Goal: Communication & Community: Answer question/provide support

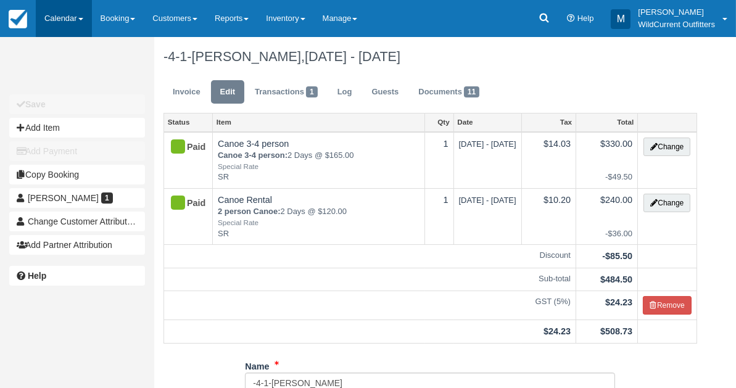
click at [60, 17] on link "Calendar" at bounding box center [64, 18] width 56 height 37
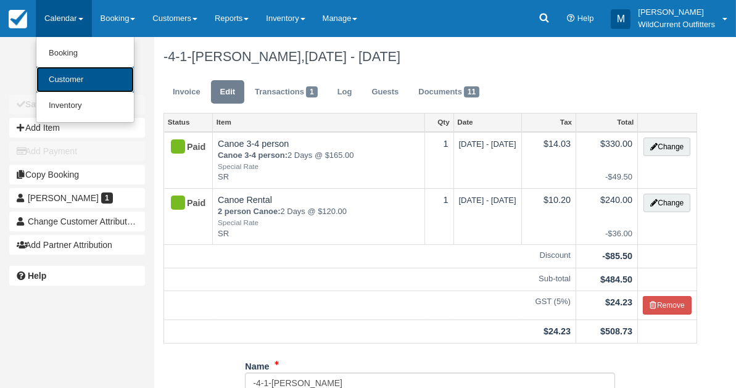
click at [62, 77] on link "Customer" at bounding box center [84, 80] width 97 height 27
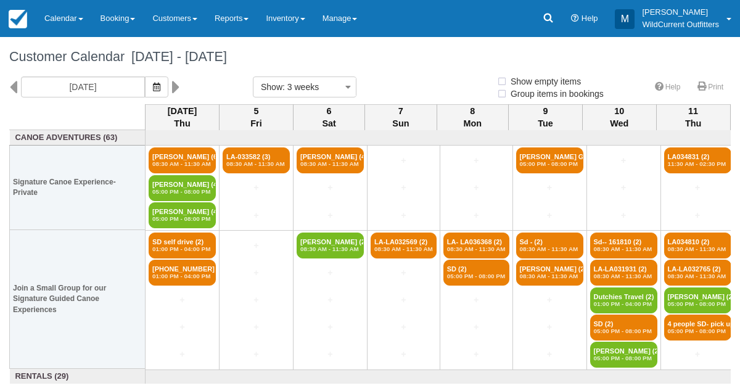
select select
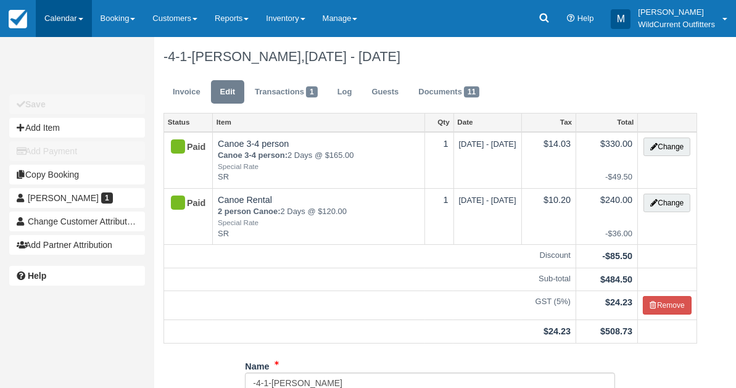
click at [64, 17] on link "Calendar" at bounding box center [64, 18] width 56 height 37
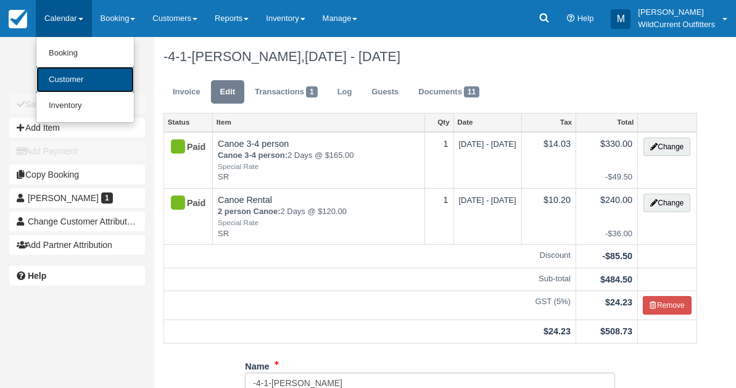
click at [62, 78] on link "Customer" at bounding box center [84, 80] width 97 height 27
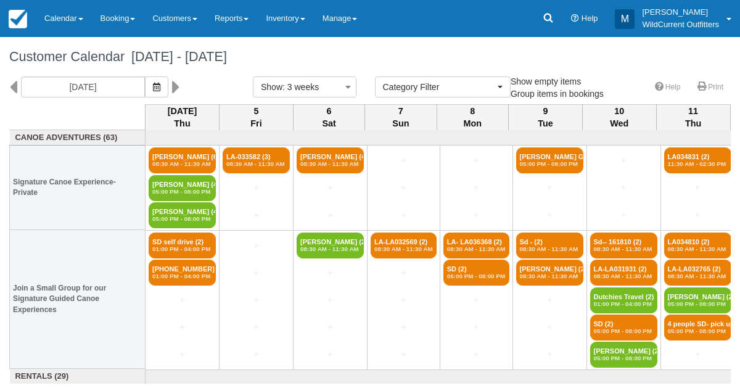
select select
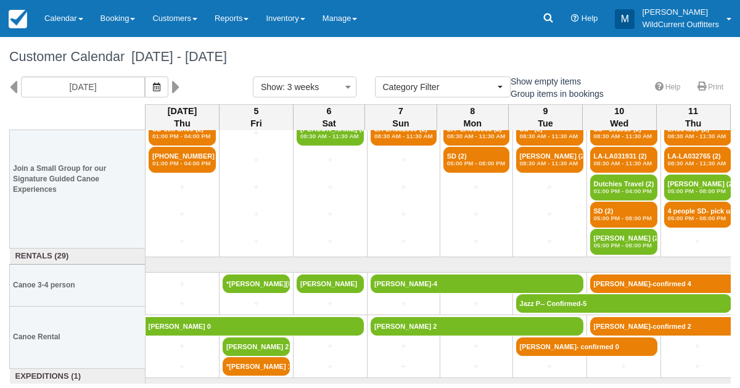
scroll to position [146, 0]
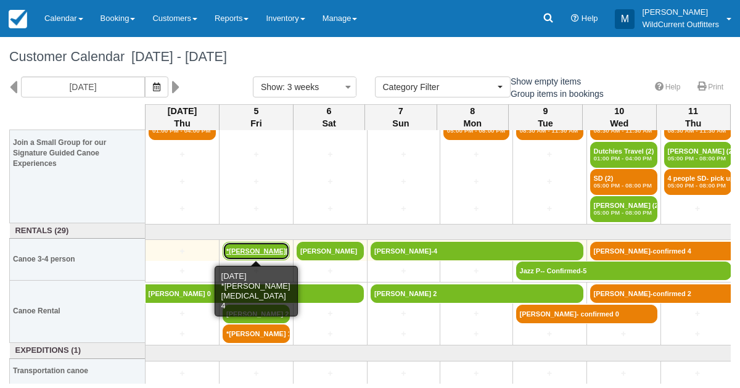
click at [236, 246] on link "*Natalia Stutter 4" at bounding box center [256, 251] width 67 height 19
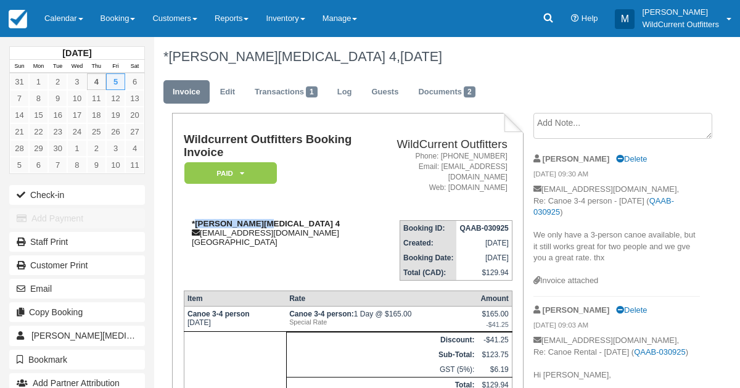
drag, startPoint x: 250, startPoint y: 213, endPoint x: 194, endPoint y: 212, distance: 55.5
click at [194, 219] on strong "*[PERSON_NAME][MEDICAL_DATA] 4" at bounding box center [266, 223] width 148 height 9
copy strong "Natalia Stutter"
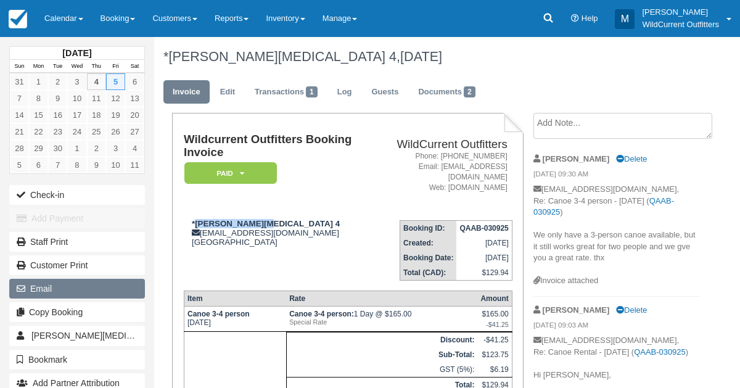
click at [32, 280] on button "Email" at bounding box center [77, 289] width 136 height 20
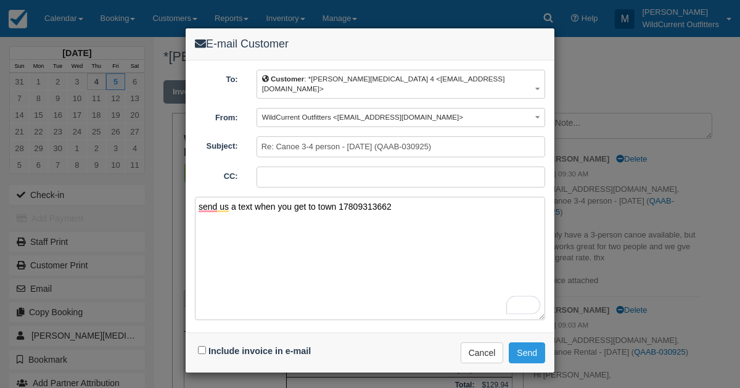
type textarea "send us a text when you get to town 17809313662"
click at [200, 346] on input "Include invoice in e-mail" at bounding box center [202, 350] width 8 height 8
checkbox input "true"
click at [519, 342] on button "Send" at bounding box center [527, 352] width 36 height 21
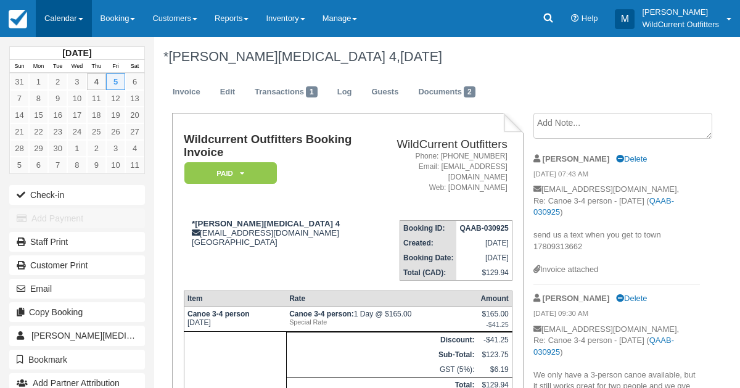
click at [70, 22] on link "Calendar" at bounding box center [64, 18] width 56 height 37
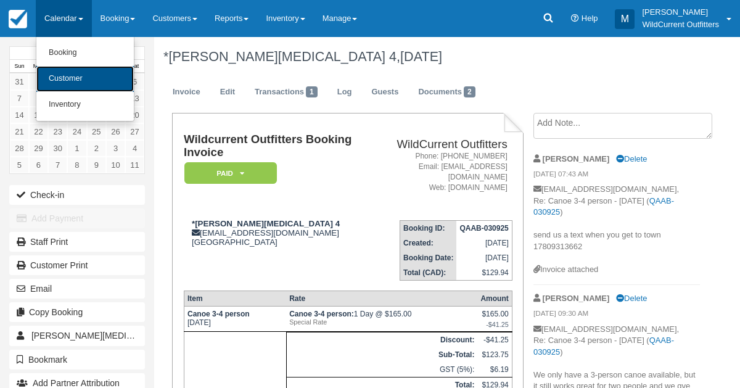
click at [67, 74] on link "Customer" at bounding box center [84, 79] width 97 height 26
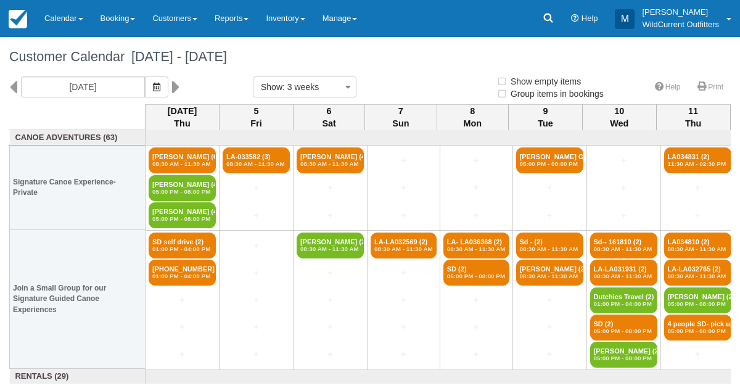
select select
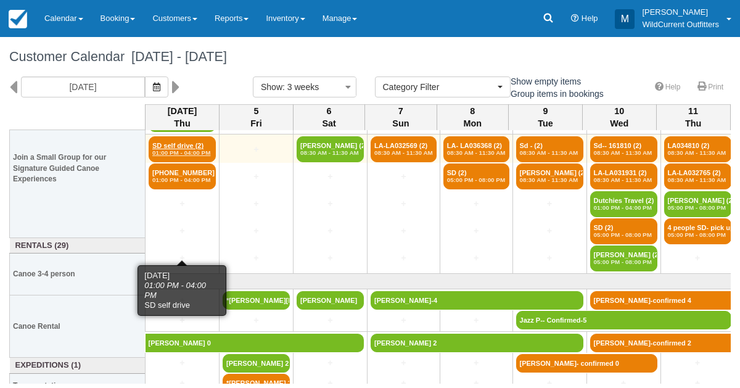
scroll to position [146, 0]
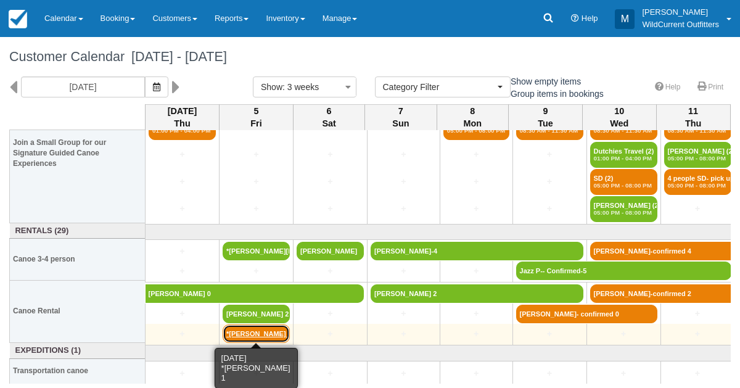
click at [254, 332] on link "*[PERSON_NAME] 1" at bounding box center [256, 334] width 67 height 19
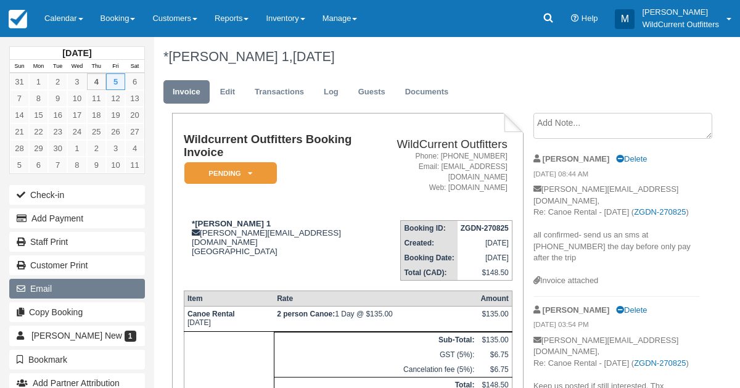
click at [56, 291] on button "Email" at bounding box center [77, 289] width 136 height 20
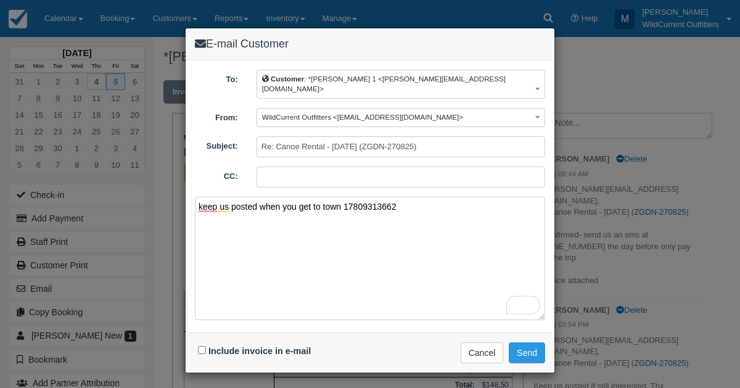
type textarea "keep us posted when you get to town 17809313662"
click at [202, 346] on input "Include invoice in e-mail" at bounding box center [202, 350] width 8 height 8
checkbox input "true"
click at [514, 342] on button "Send" at bounding box center [527, 352] width 36 height 21
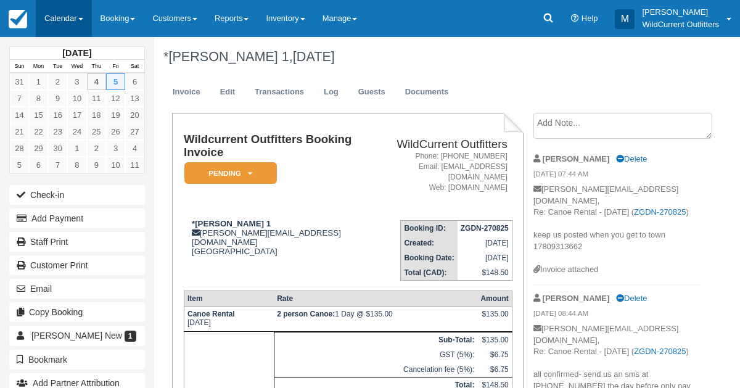
click at [75, 17] on link "Calendar" at bounding box center [64, 18] width 56 height 37
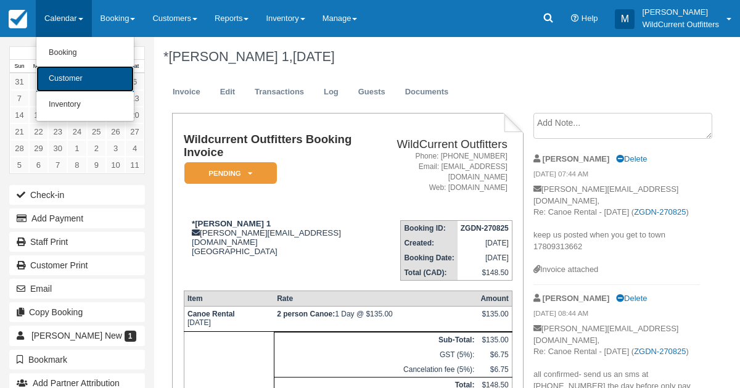
click at [72, 81] on link "Customer" at bounding box center [84, 79] width 97 height 26
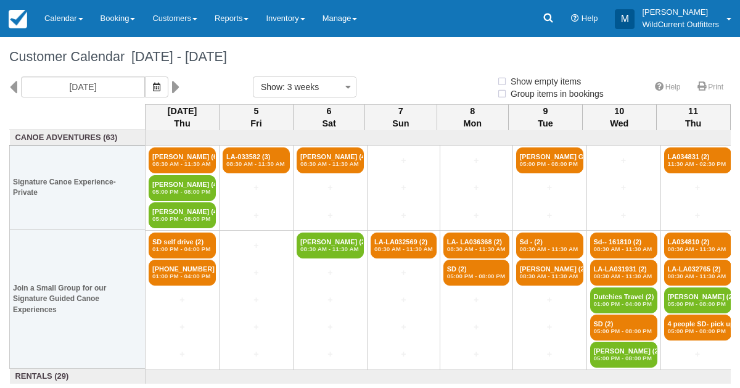
select select
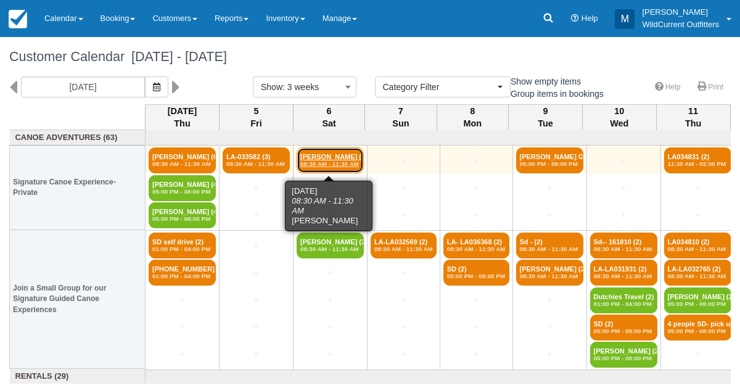
click at [326, 159] on link "Jordy Verwijk (4) 08:30 AM - 11:30 AM" at bounding box center [330, 160] width 67 height 26
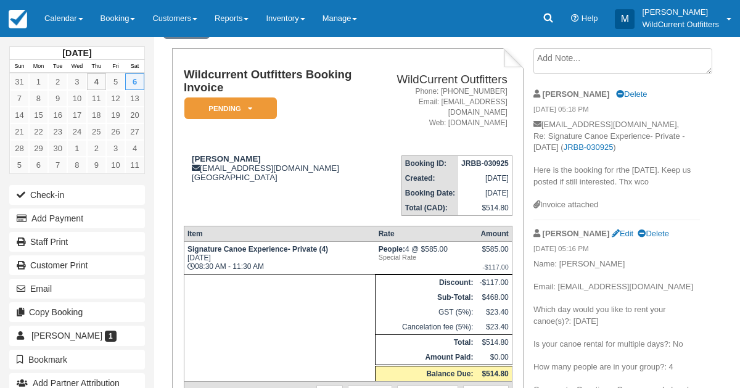
scroll to position [69, 0]
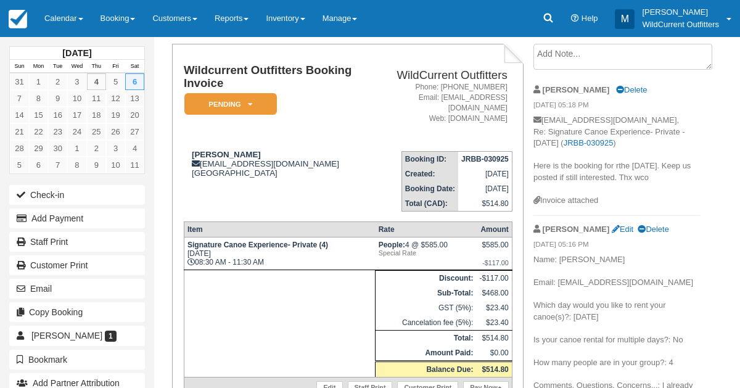
click at [585, 278] on p "Name: Jordy Verwijk Email: jordyverwijk@live.nl Which day would you like to ren…" at bounding box center [617, 328] width 167 height 149
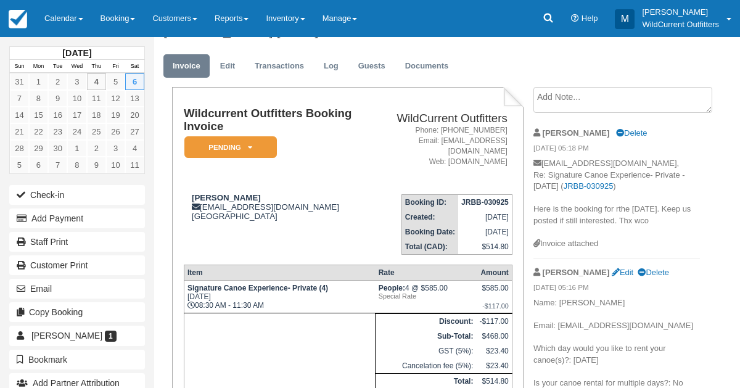
scroll to position [0, 0]
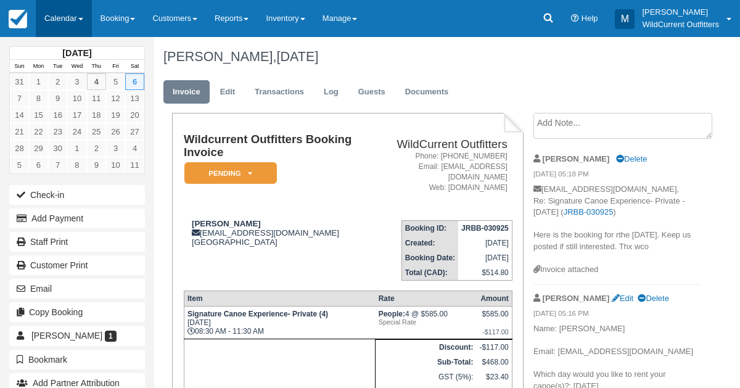
click at [60, 22] on link "Calendar" at bounding box center [64, 18] width 56 height 37
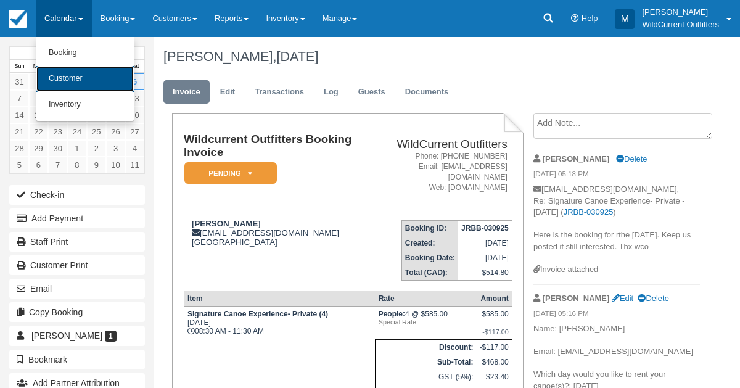
click at [70, 72] on link "Customer" at bounding box center [84, 79] width 97 height 26
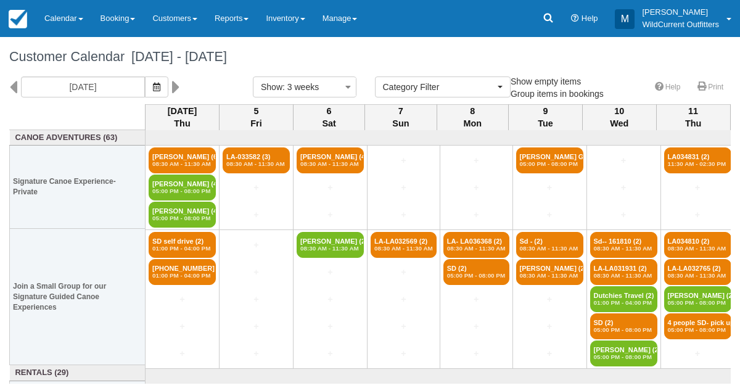
select select
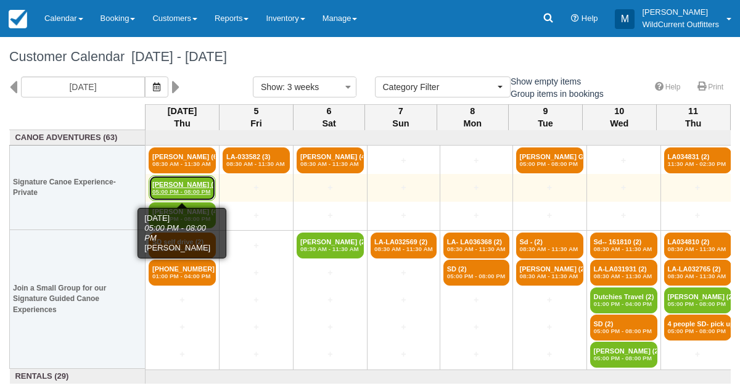
click at [166, 183] on link "Bob Schulman (4) 05:00 PM - 08:00 PM" at bounding box center [182, 188] width 67 height 26
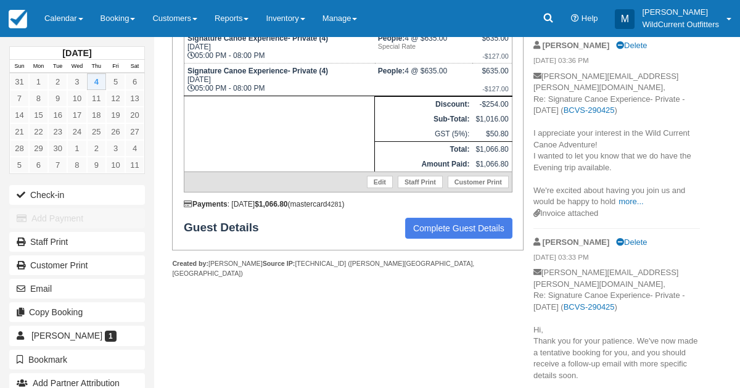
scroll to position [276, 0]
click at [430, 217] on link "Complete Guest Details" at bounding box center [458, 227] width 107 height 21
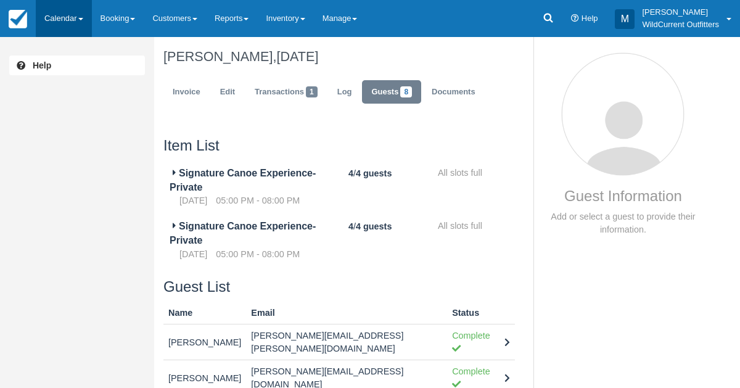
click at [51, 15] on link "Calendar" at bounding box center [64, 18] width 56 height 37
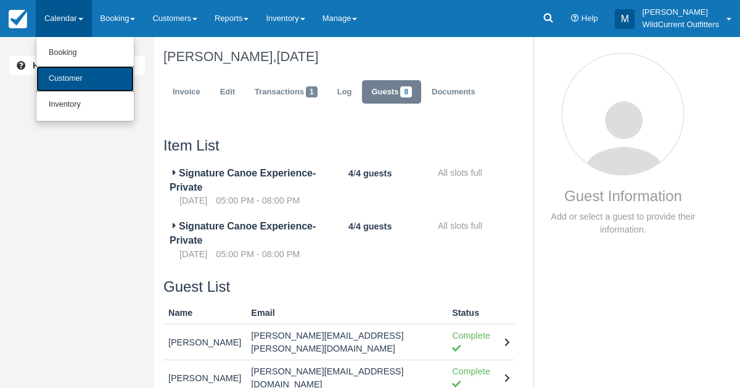
click at [57, 71] on link "Customer" at bounding box center [84, 79] width 97 height 26
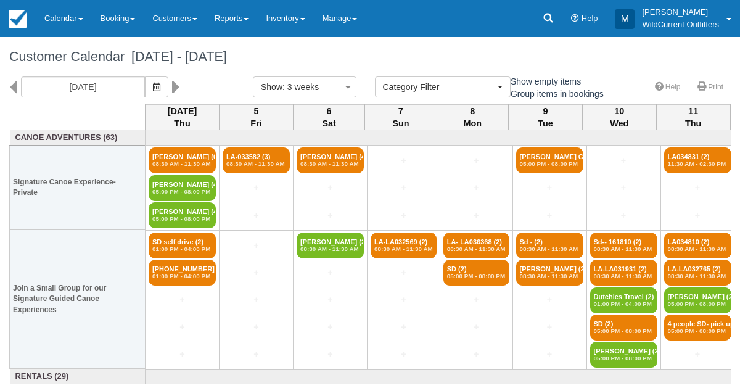
select select
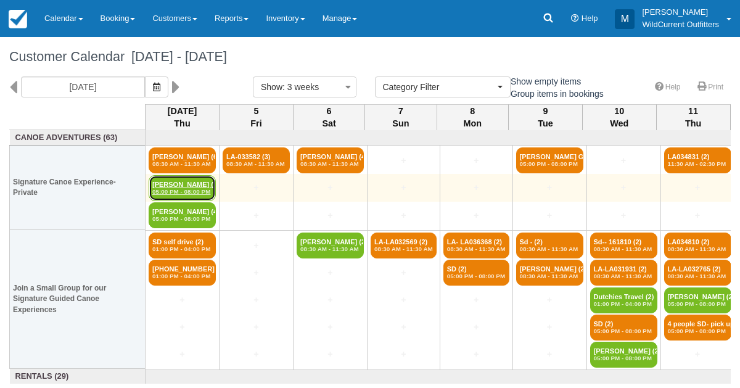
click at [188, 178] on link "Bob Schulman (4) 05:00 PM - 08:00 PM" at bounding box center [182, 188] width 67 height 26
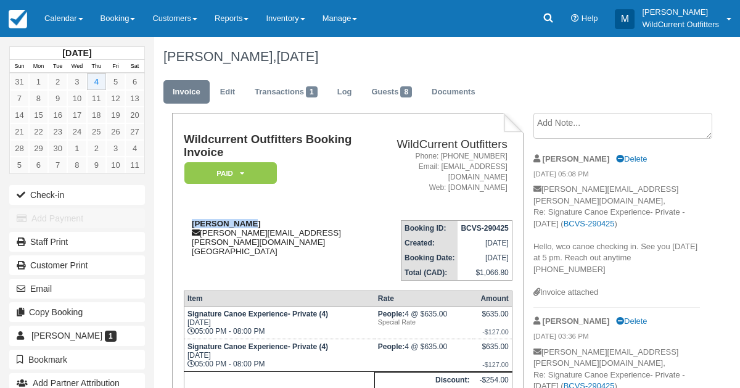
drag, startPoint x: 253, startPoint y: 209, endPoint x: 187, endPoint y: 212, distance: 66.1
click at [187, 219] on div "[PERSON_NAME] [PERSON_NAME][EMAIL_ADDRESS][PERSON_NAME][DOMAIN_NAME] [GEOGRAPHI…" at bounding box center [284, 237] width 200 height 37
copy strong "[PERSON_NAME]"
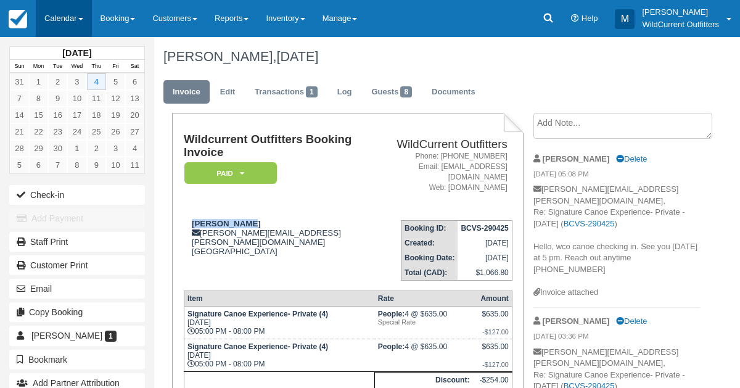
click at [64, 20] on link "Calendar" at bounding box center [64, 18] width 56 height 37
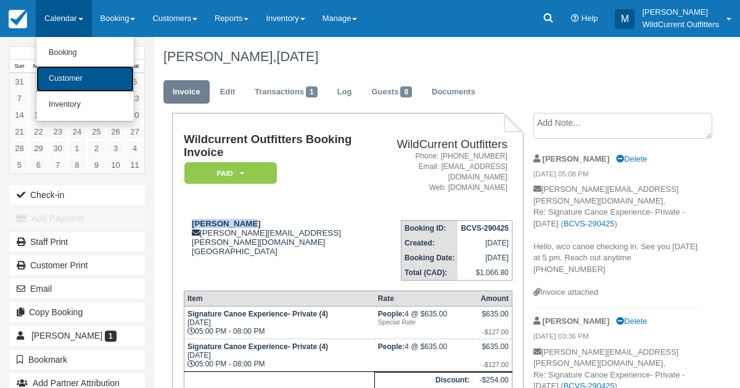
click at [70, 75] on link "Customer" at bounding box center [84, 79] width 97 height 26
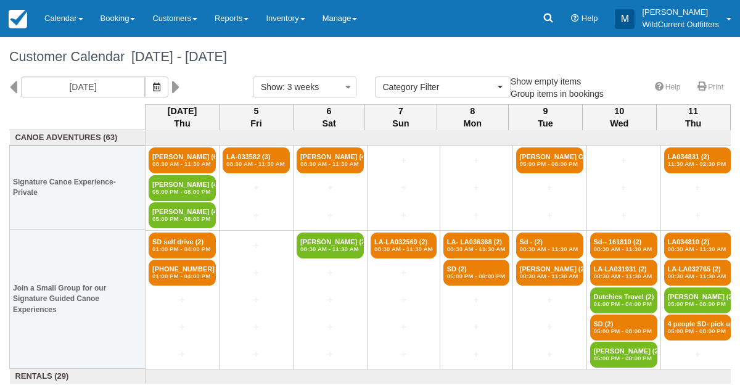
select select
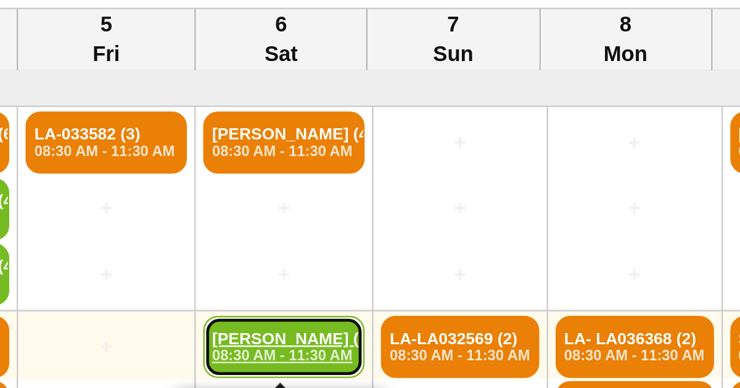
click at [320, 238] on link "Brian Ganly (2) 08:30 AM - 11:30 AM" at bounding box center [330, 246] width 67 height 26
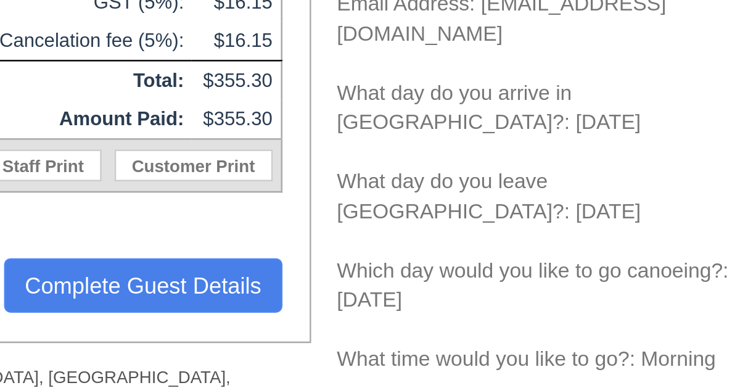
scroll to position [160, 0]
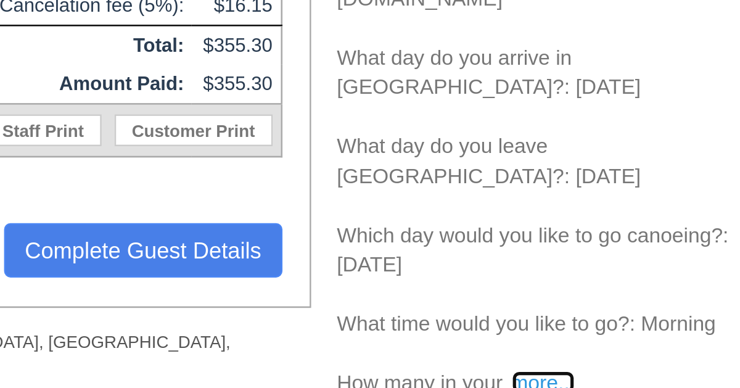
click at [611, 381] on link "more..." at bounding box center [613, 385] width 25 height 9
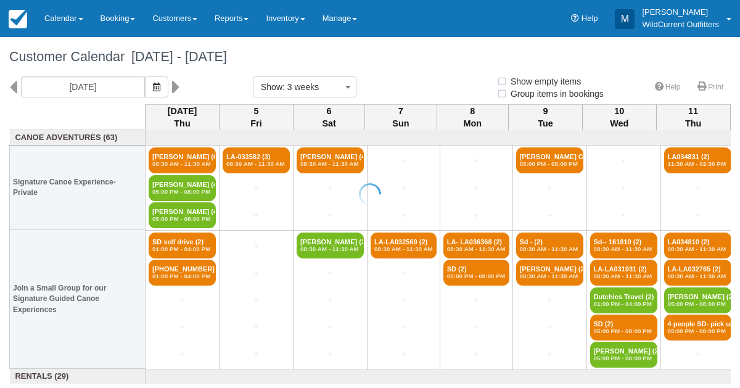
select select
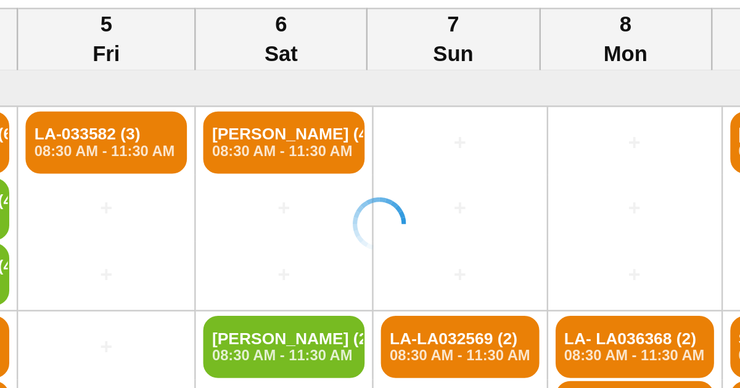
select select
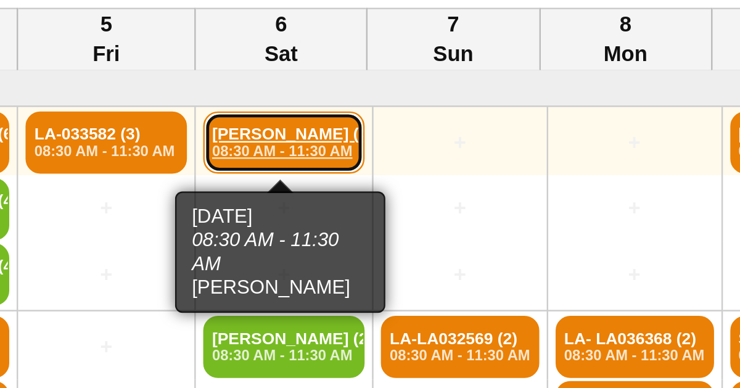
click at [305, 153] on link "Jordy Verwijk (4) 08:30 AM - 11:30 AM" at bounding box center [330, 160] width 67 height 26
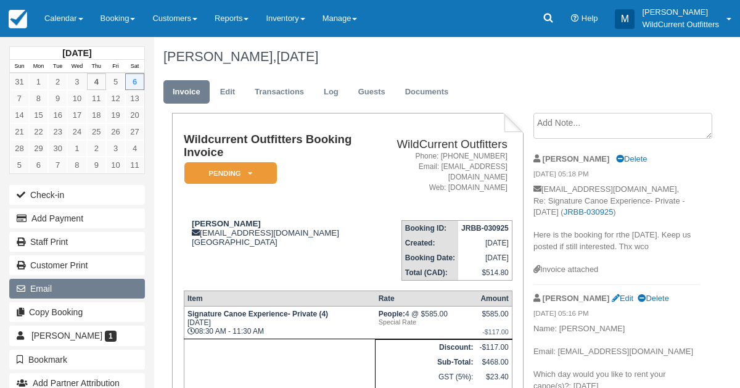
click at [62, 280] on button "Email" at bounding box center [77, 289] width 136 height 20
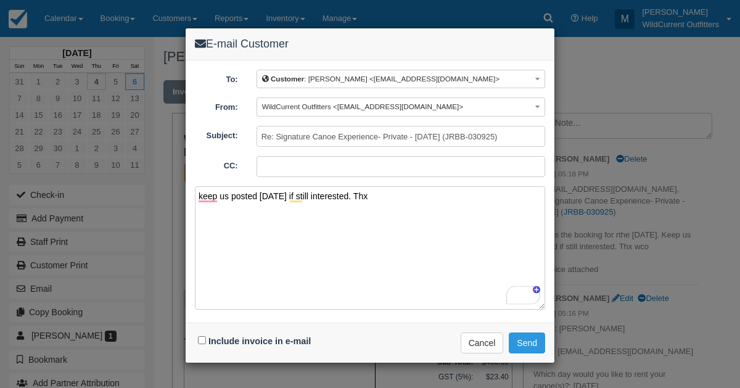
type textarea "keep us posted today if still interested. Thx"
click at [200, 336] on input "Include invoice in e-mail" at bounding box center [202, 340] width 8 height 8
checkbox input "true"
click at [536, 339] on button "Send" at bounding box center [527, 343] width 36 height 21
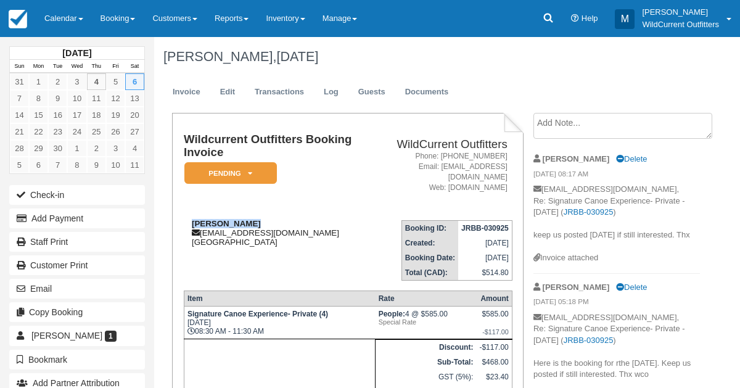
drag, startPoint x: 246, startPoint y: 210, endPoint x: 187, endPoint y: 211, distance: 59.2
click at [187, 219] on div "[PERSON_NAME] [EMAIL_ADDRESS][DOMAIN_NAME] [GEOGRAPHIC_DATA]" at bounding box center [277, 233] width 186 height 28
copy strong "[PERSON_NAME]"
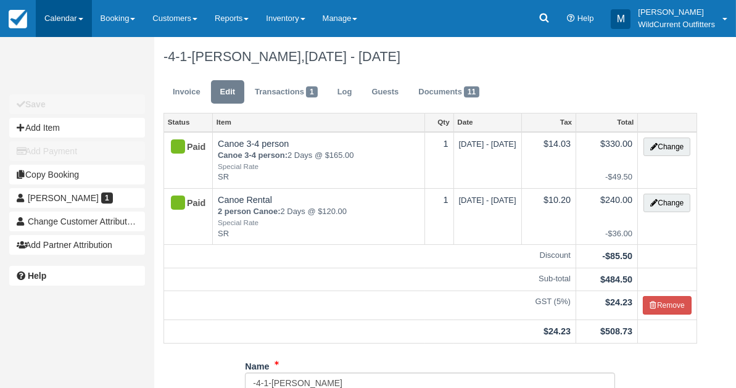
click at [43, 18] on link "Calendar" at bounding box center [64, 18] width 56 height 37
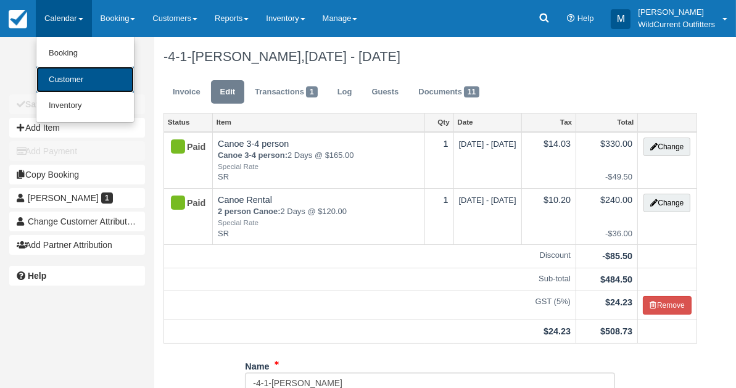
click at [63, 85] on link "Customer" at bounding box center [84, 80] width 97 height 27
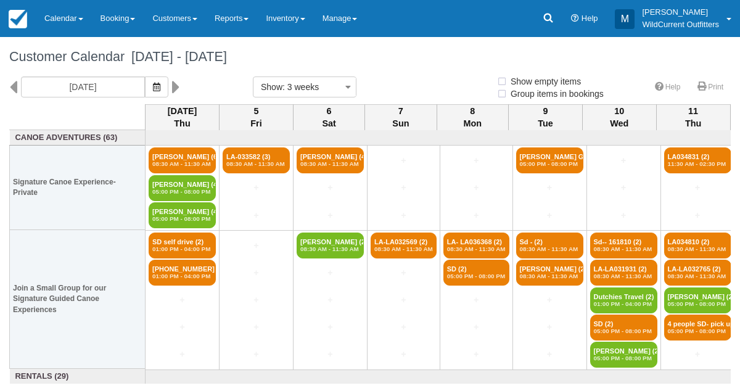
select select
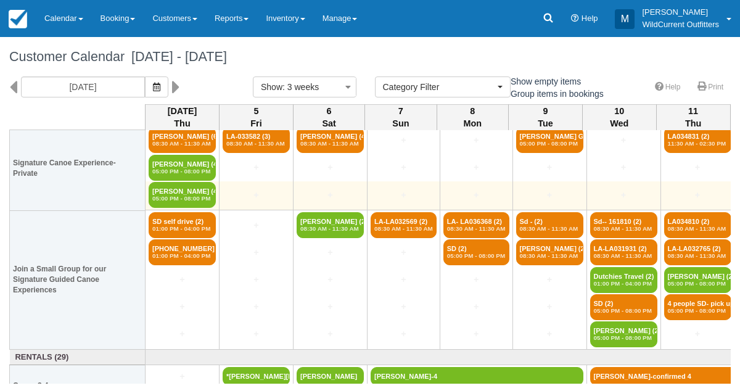
scroll to position [22, 0]
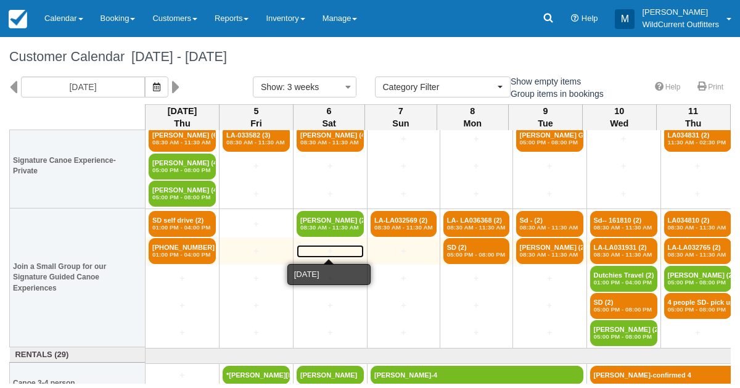
click at [330, 251] on link "+" at bounding box center [330, 251] width 67 height 13
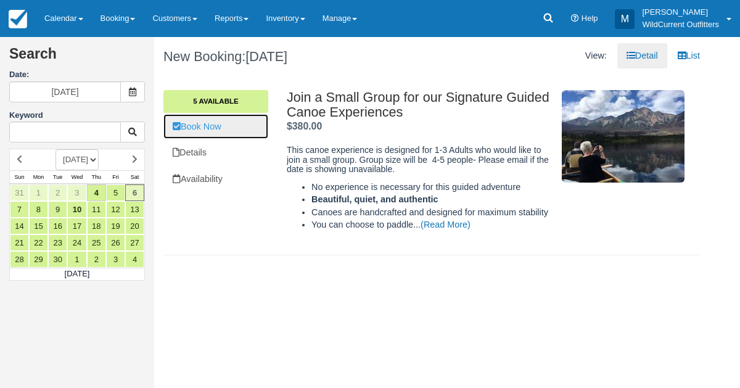
click at [211, 130] on link "Book Now" at bounding box center [216, 126] width 105 height 25
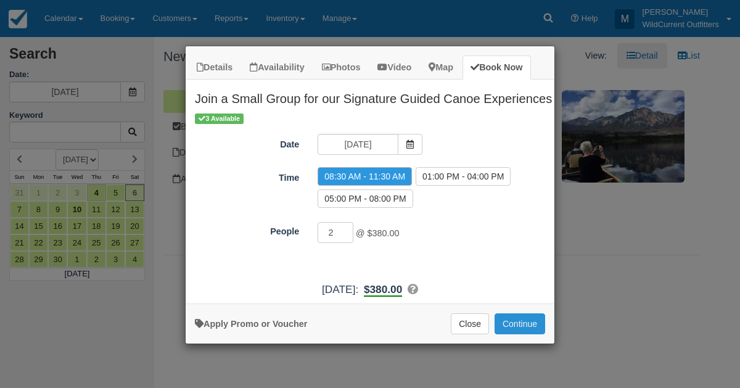
click at [525, 321] on button "Continue" at bounding box center [520, 323] width 51 height 21
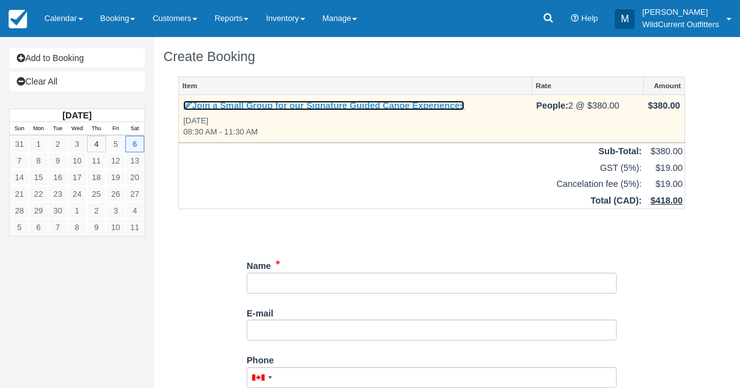
click at [187, 101] on icon at bounding box center [187, 105] width 9 height 9
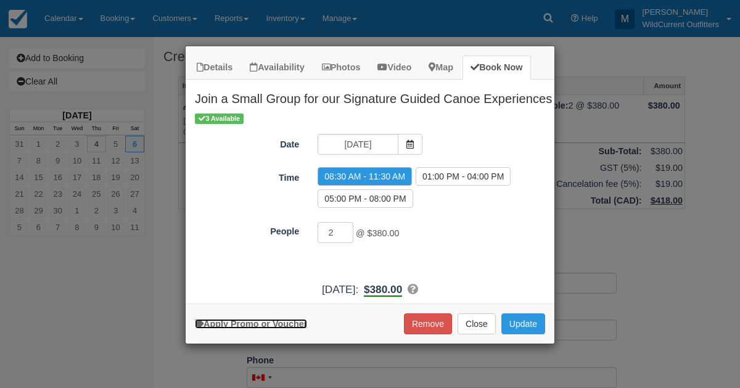
click at [256, 324] on link "Apply Promo or Voucher" at bounding box center [251, 324] width 112 height 10
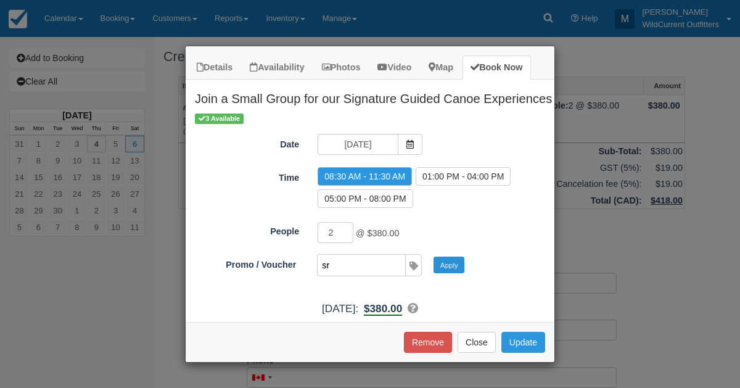
type input "sr"
click at [452, 259] on button "Apply" at bounding box center [449, 265] width 31 height 16
click at [537, 332] on button "Update" at bounding box center [524, 342] width 44 height 21
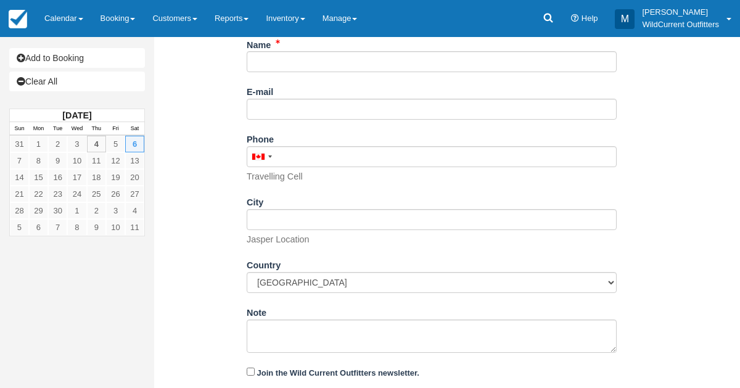
scroll to position [269, 0]
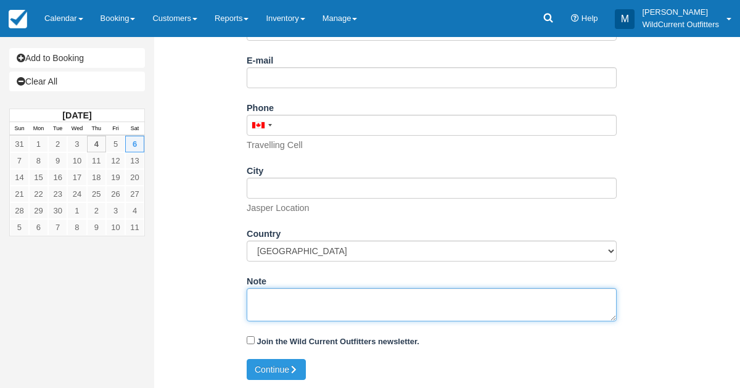
click at [303, 300] on textarea "Note" at bounding box center [432, 304] width 370 height 33
paste textarea "Name: Madeleine Kehle Email: madkeh14@gmail.com Which day do you arrive in Jasp…"
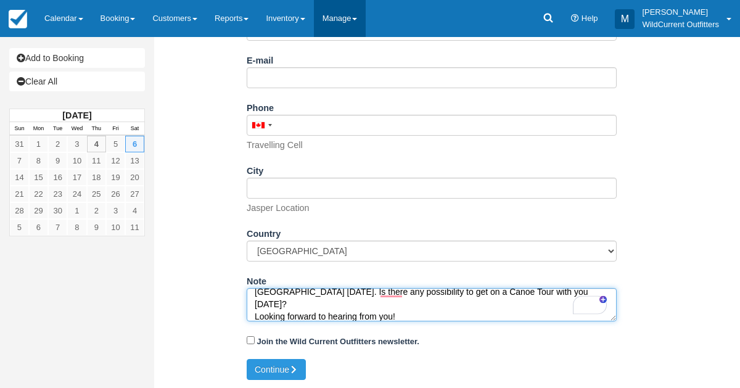
scroll to position [204, 0]
type textarea "Name: Madeleine Kehle Email: madkeh14@gmail.com Which day do you arrive in Jasp…"
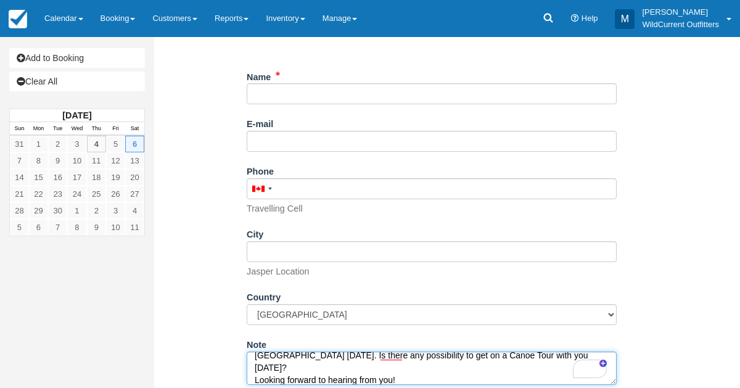
scroll to position [200, 0]
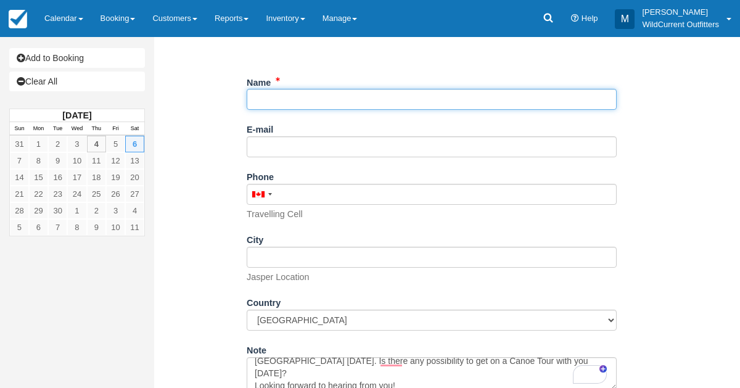
click at [271, 106] on input "Name" at bounding box center [432, 99] width 370 height 21
paste input "[PERSON_NAME]"
type input "[PERSON_NAME]"
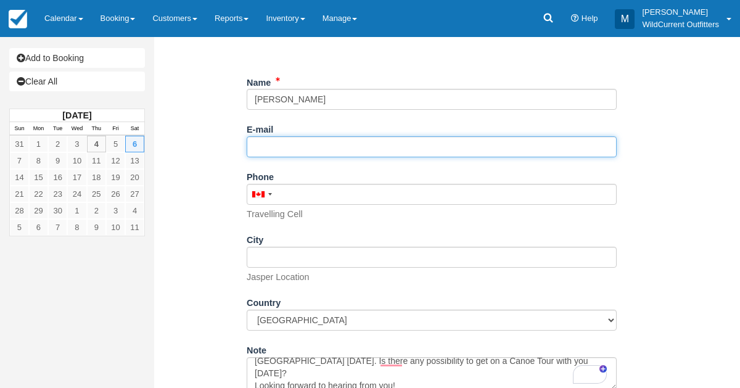
click at [264, 137] on input "E-mail" at bounding box center [432, 146] width 370 height 21
paste input "madkeh14@gmail.com"
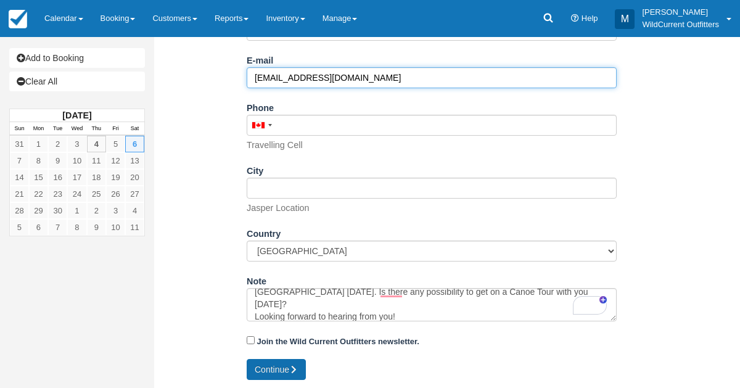
type input "madkeh14@gmail.com"
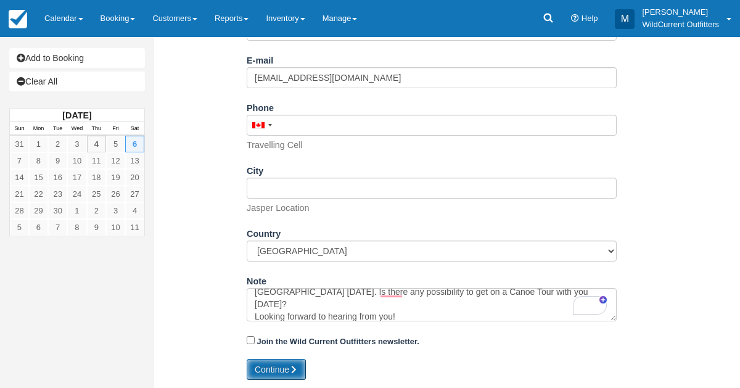
click at [263, 360] on button "Continue" at bounding box center [276, 369] width 59 height 21
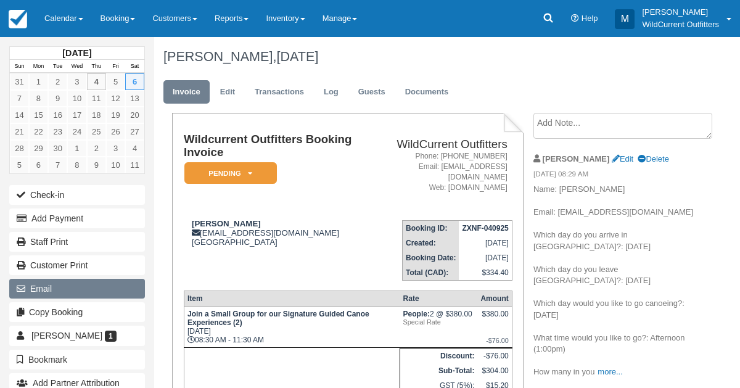
click at [76, 279] on button "Email" at bounding box center [77, 289] width 136 height 20
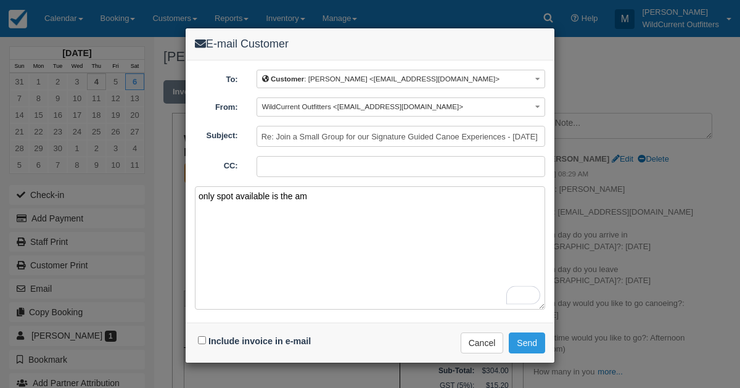
type textarea "only spot available is the am"
click at [201, 336] on input "Include invoice in e-mail" at bounding box center [202, 340] width 8 height 8
checkbox input "true"
click at [521, 335] on button "Send" at bounding box center [527, 343] width 36 height 21
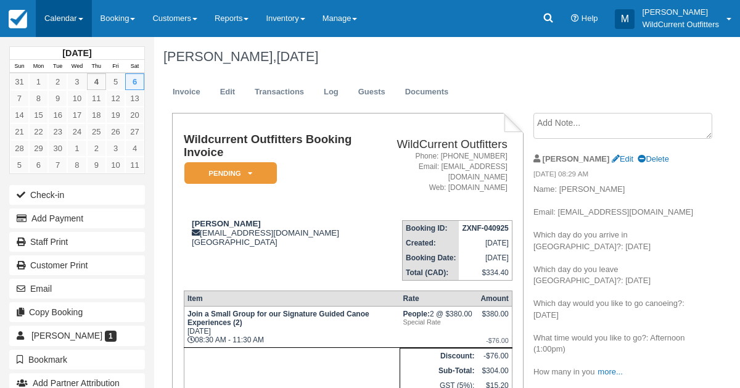
click at [75, 19] on link "Calendar" at bounding box center [64, 18] width 56 height 37
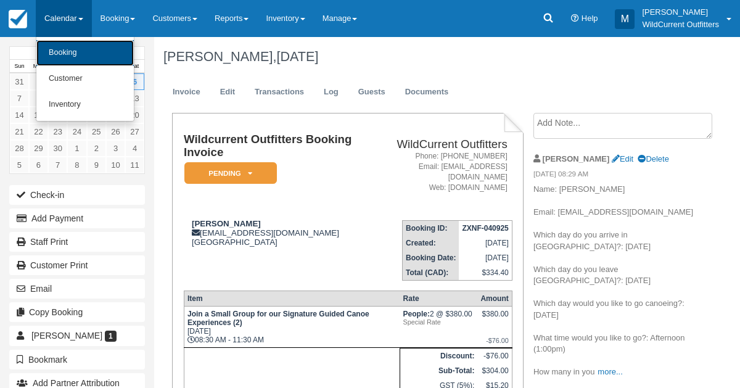
click at [79, 64] on link "Booking" at bounding box center [84, 53] width 97 height 26
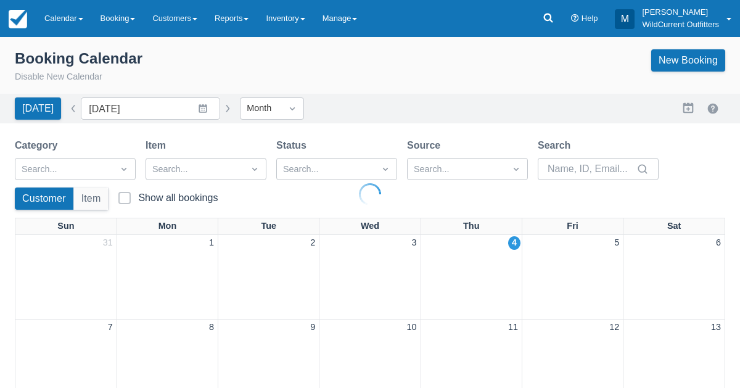
click at [64, 17] on div at bounding box center [370, 194] width 740 height 388
click at [64, 17] on link "Calendar" at bounding box center [64, 18] width 56 height 37
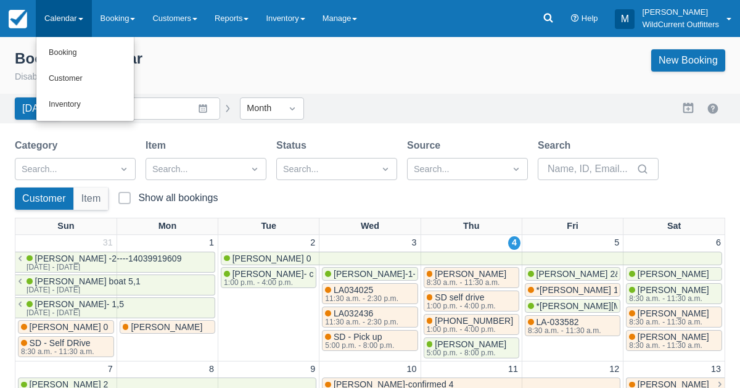
click at [64, 17] on link "Calendar" at bounding box center [64, 18] width 56 height 37
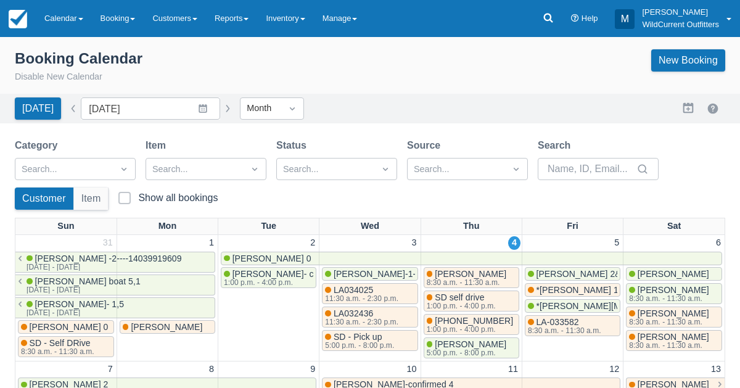
click at [64, 17] on link "Calendar" at bounding box center [64, 18] width 56 height 37
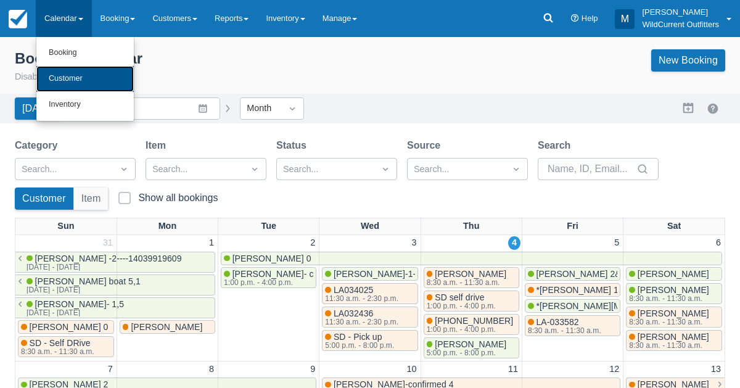
click at [63, 84] on link "Customer" at bounding box center [84, 79] width 97 height 26
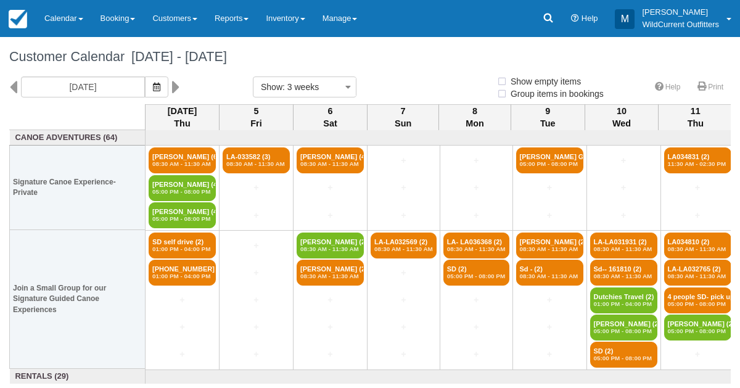
select select
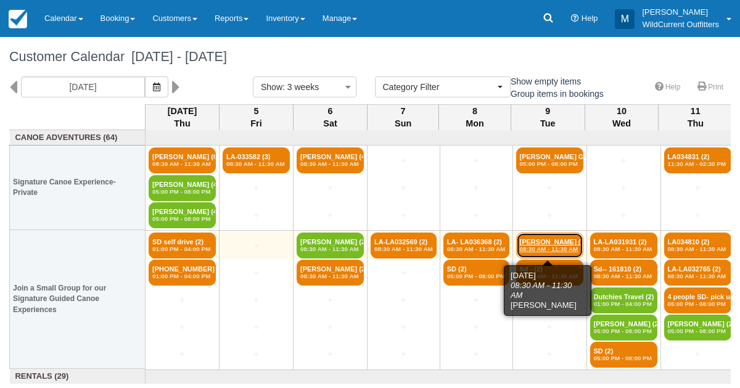
click at [541, 246] on em "08:30 AM - 11:30 AM" at bounding box center [550, 249] width 60 height 7
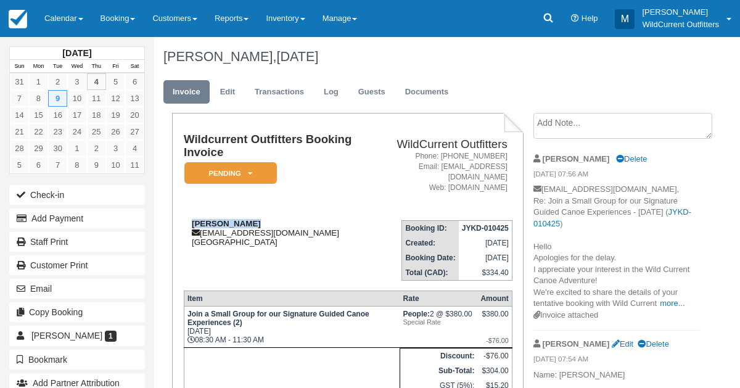
drag, startPoint x: 245, startPoint y: 212, endPoint x: 190, endPoint y: 215, distance: 55.0
click at [190, 219] on div "Aylith Augier [EMAIL_ADDRESS][DOMAIN_NAME] [GEOGRAPHIC_DATA]" at bounding box center [277, 233] width 186 height 28
copy strong "[PERSON_NAME]"
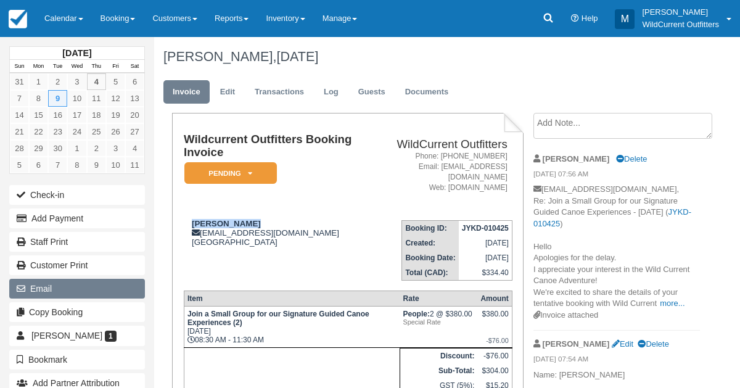
click at [60, 289] on button "Email" at bounding box center [77, 289] width 136 height 20
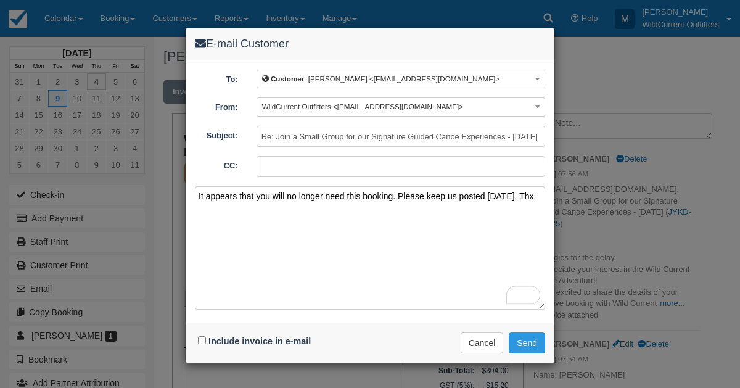
type textarea "It appears that you will no longer need this booking. Please keep us posted [DA…"
click at [202, 337] on input "Include invoice in e-mail" at bounding box center [202, 340] width 8 height 8
checkbox input "true"
click at [536, 342] on button "Send" at bounding box center [527, 343] width 36 height 21
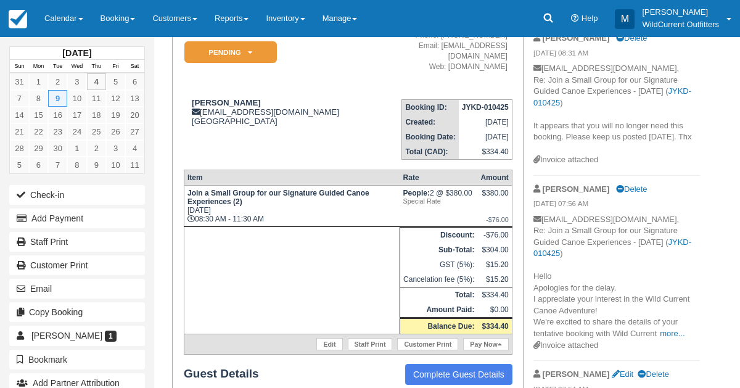
scroll to position [122, 0]
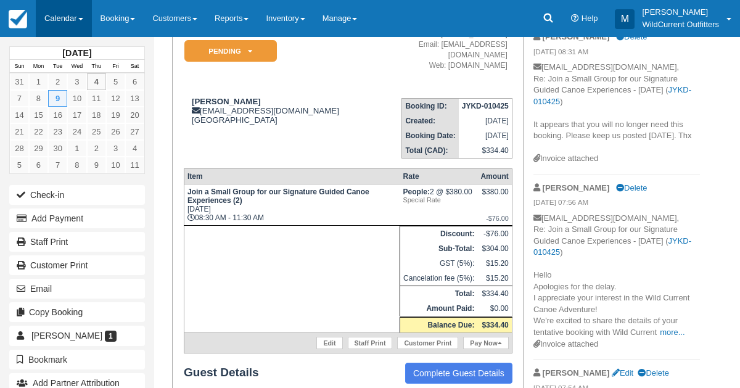
click at [46, 16] on link "Calendar" at bounding box center [64, 18] width 56 height 37
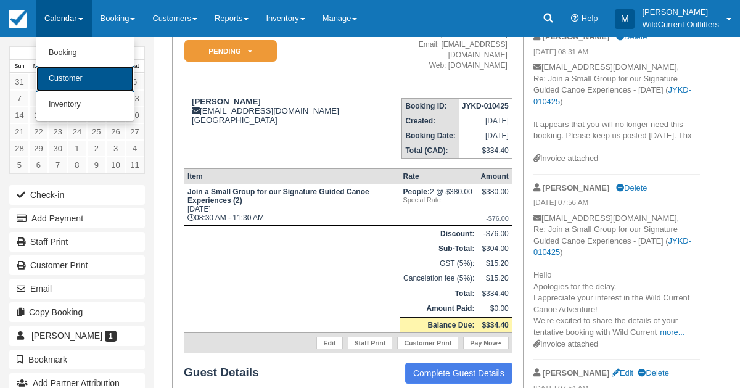
click at [66, 77] on link "Customer" at bounding box center [84, 79] width 97 height 26
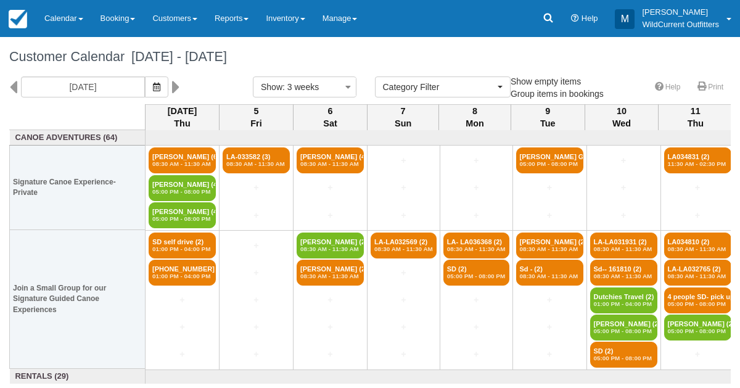
select select
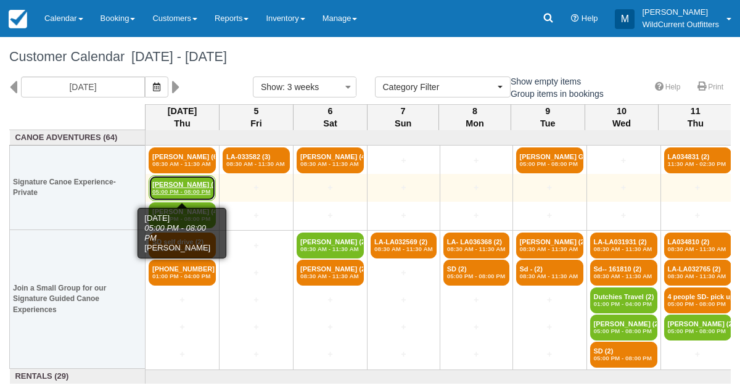
click at [160, 178] on link "Bob Schulman (4) 05:00 PM - 08:00 PM" at bounding box center [182, 188] width 67 height 26
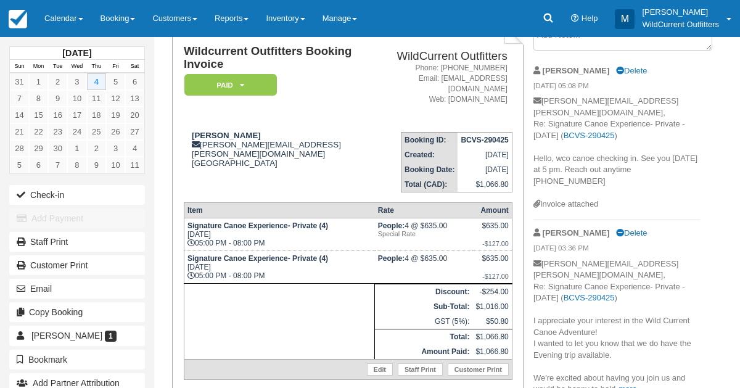
scroll to position [88, 0]
